Goal: Information Seeking & Learning: Understand process/instructions

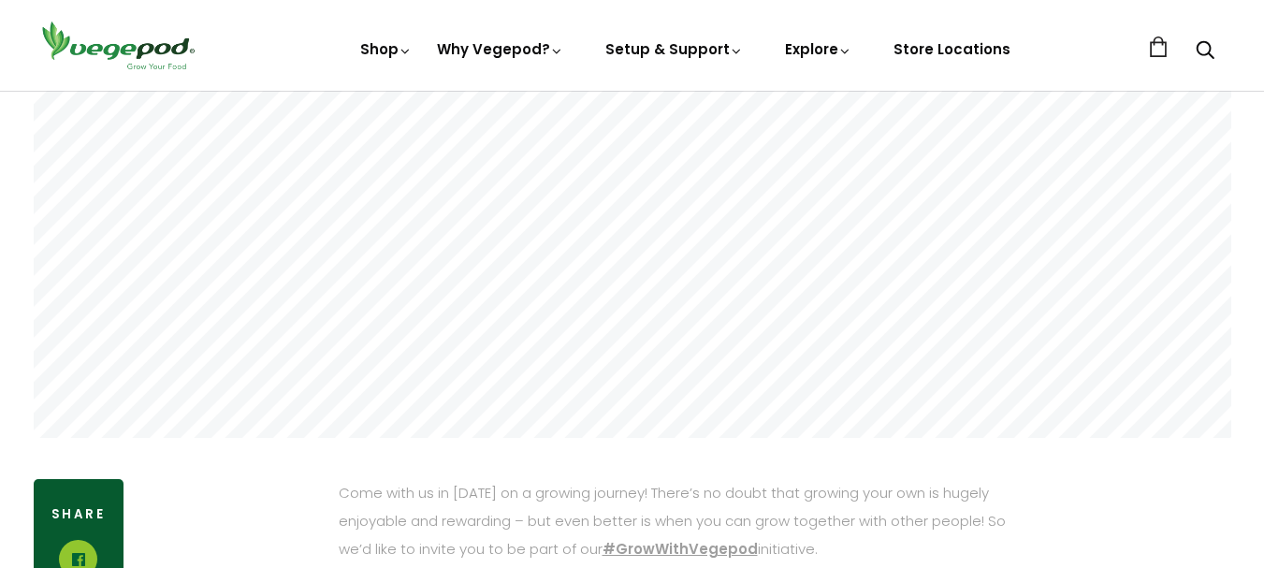
scroll to position [561, 0]
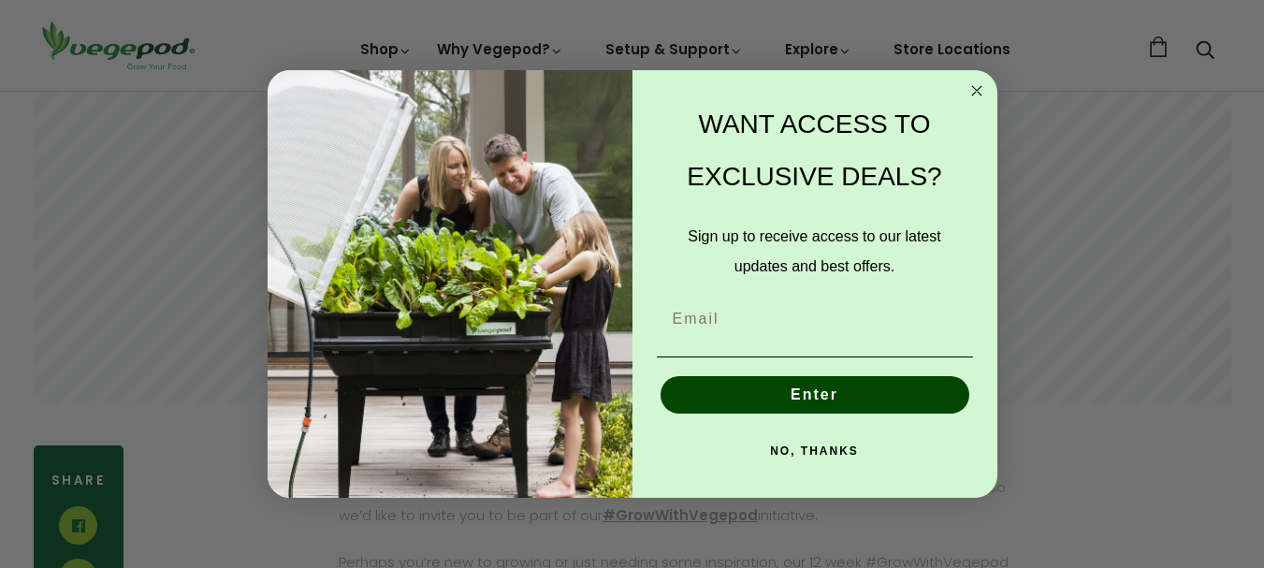
click at [969, 87] on circle "Close dialog" at bounding box center [977, 91] width 22 height 22
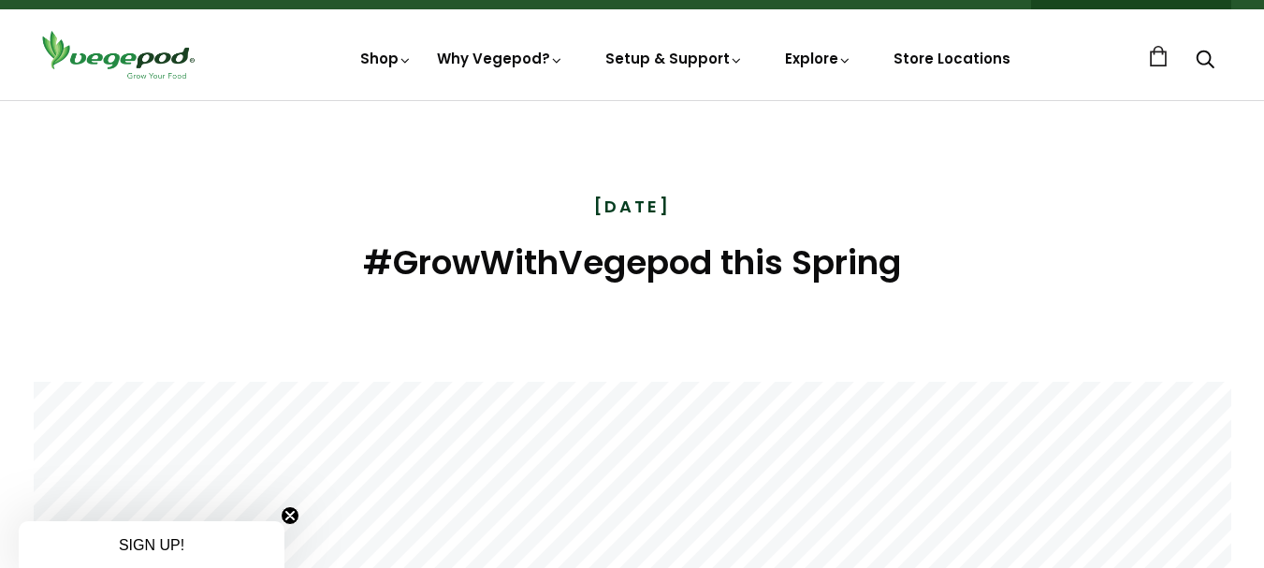
scroll to position [0, 0]
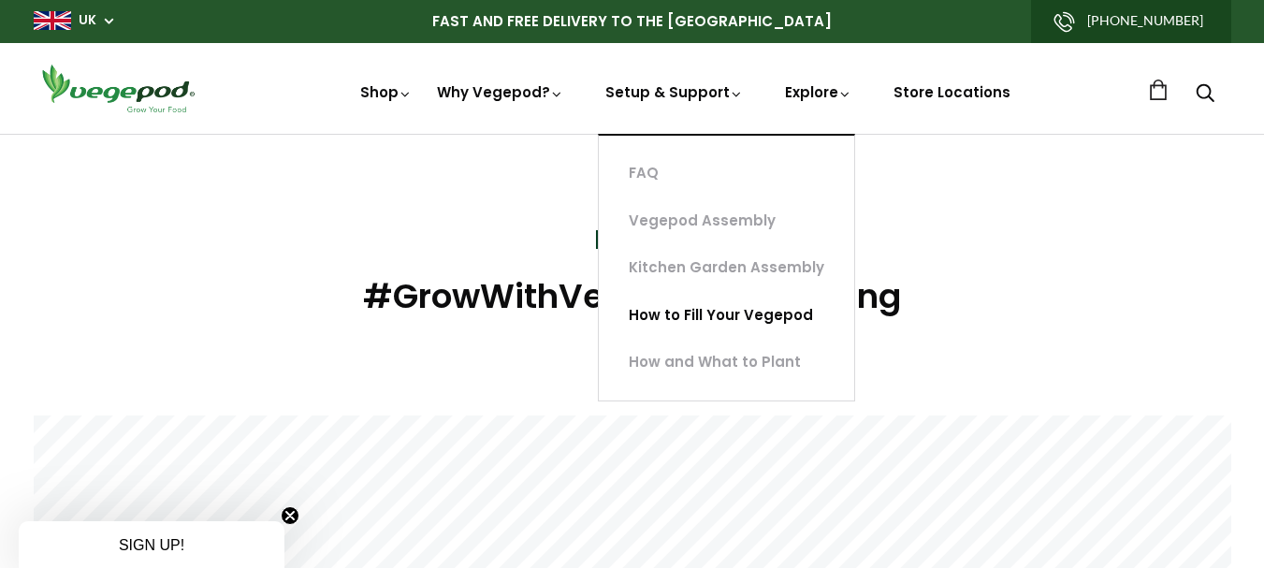
click at [740, 318] on link "How to Fill Your Vegepod" at bounding box center [726, 316] width 255 height 48
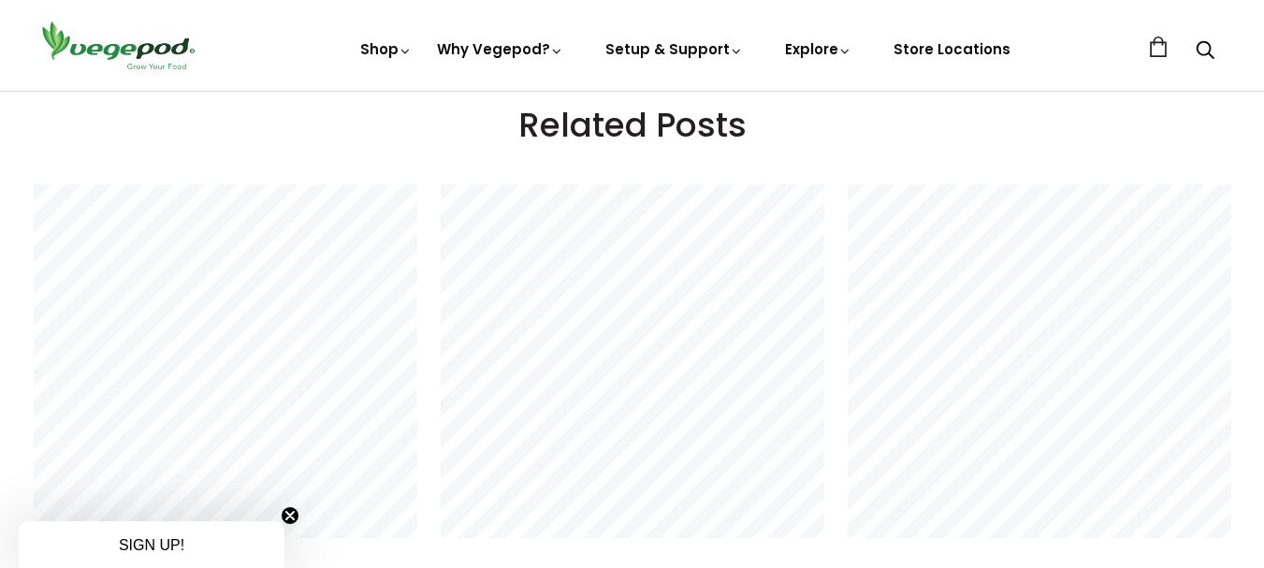
scroll to position [3368, 0]
